Goal: Task Accomplishment & Management: Manage account settings

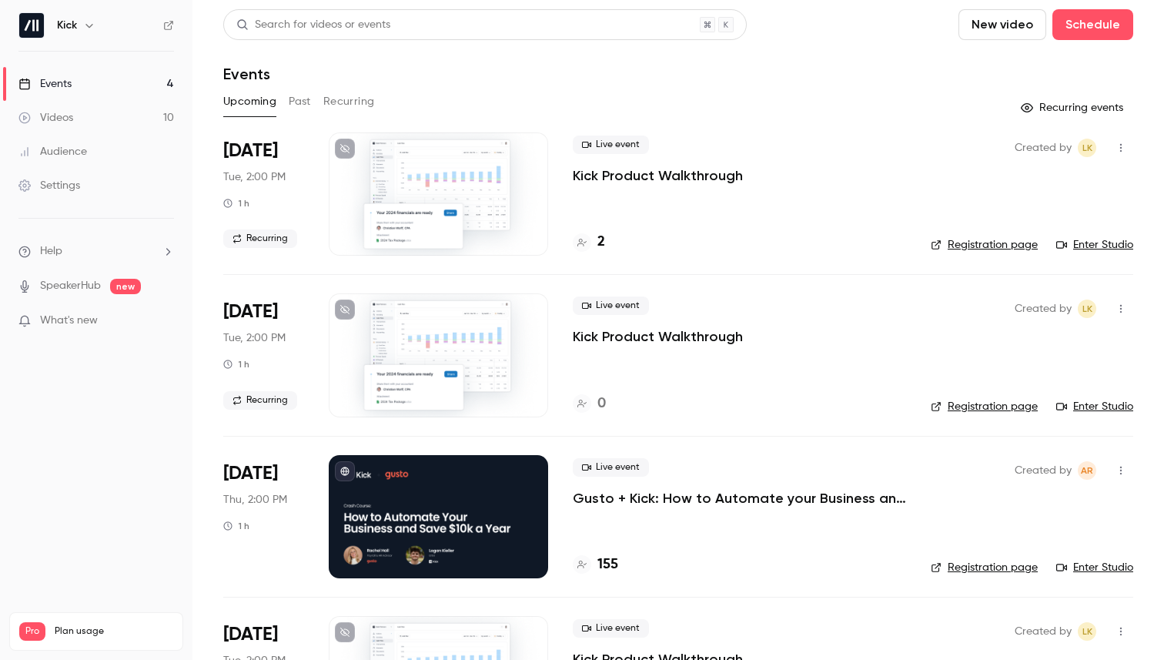
click at [673, 500] on p "Gusto + Kick: How to Automate your Business and Save $10k a Year" at bounding box center [739, 498] width 333 height 18
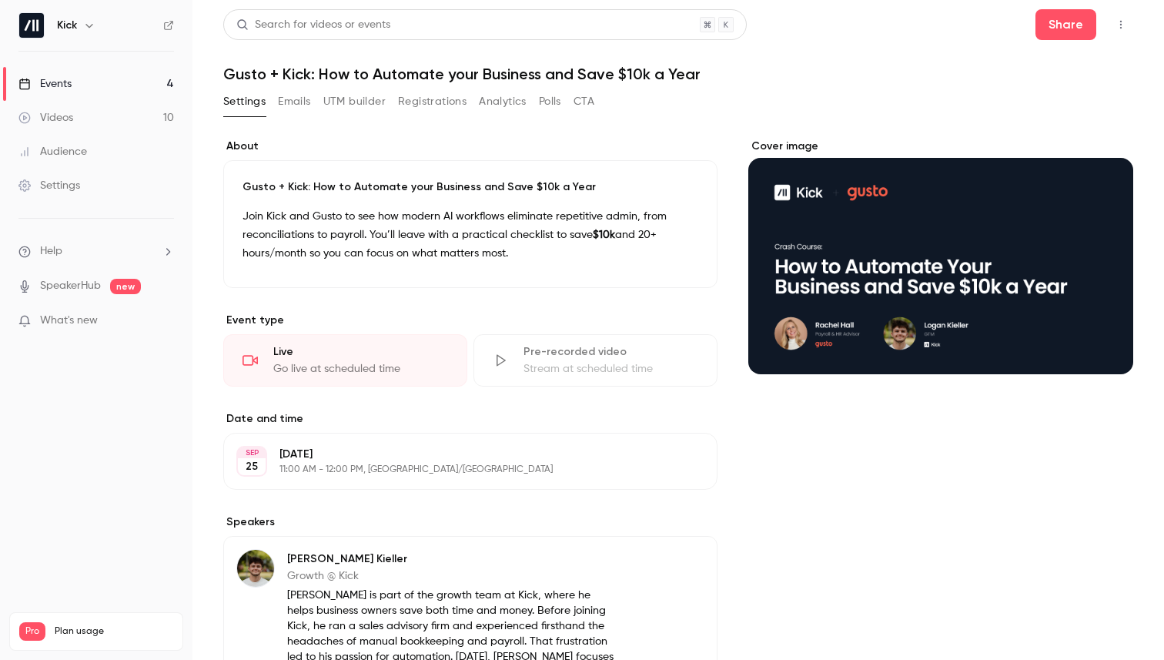
click at [295, 101] on button "Emails" at bounding box center [294, 101] width 32 height 25
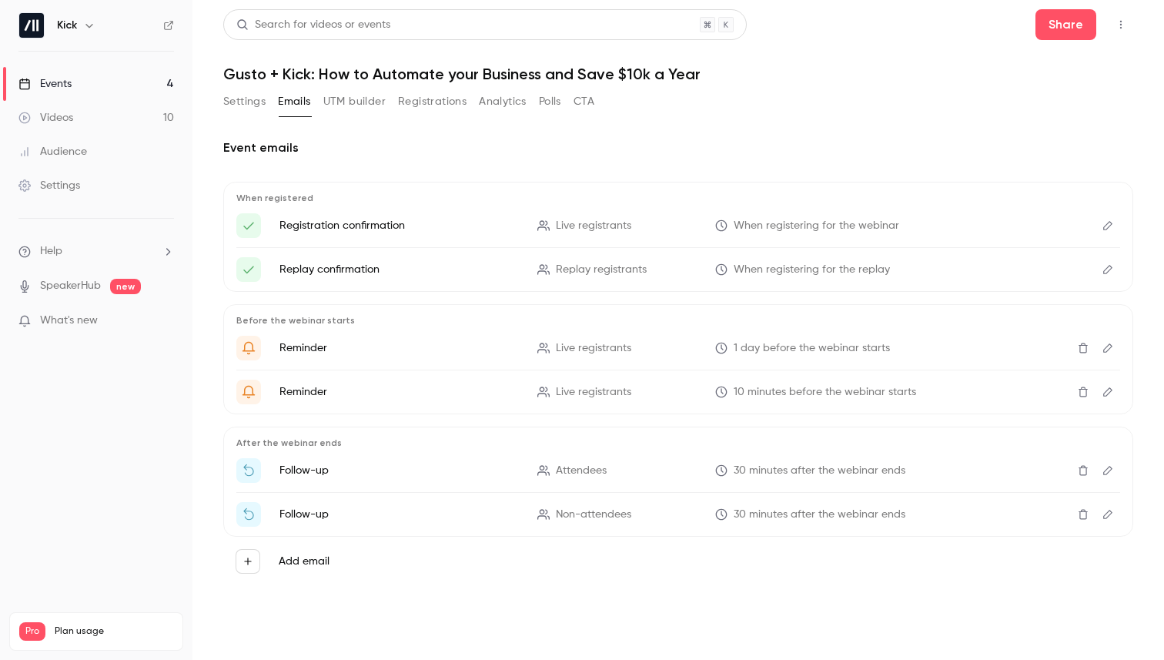
click at [423, 103] on button "Registrations" at bounding box center [432, 101] width 69 height 25
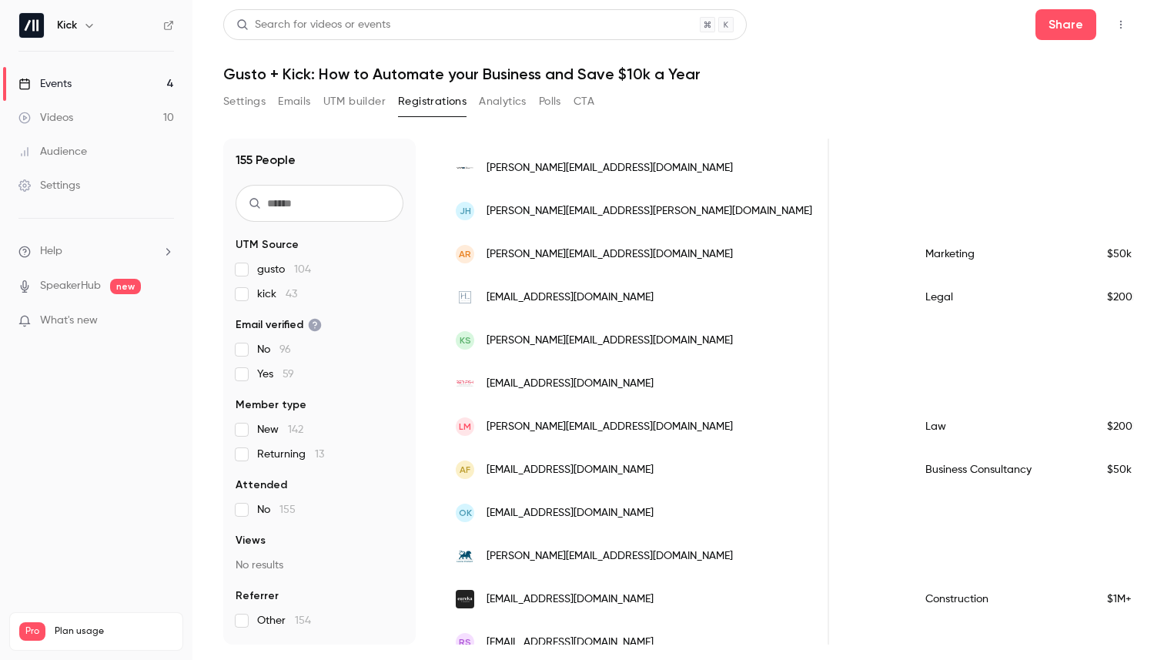
scroll to position [1350, 0]
